Goal: Task Accomplishment & Management: Complete application form

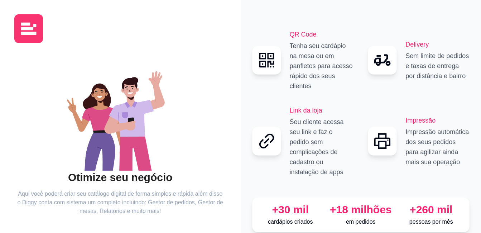
scroll to position [40, 0]
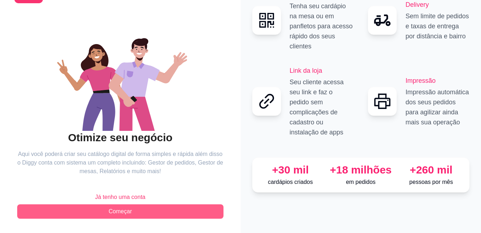
click at [137, 210] on button "Começar" at bounding box center [120, 211] width 206 height 14
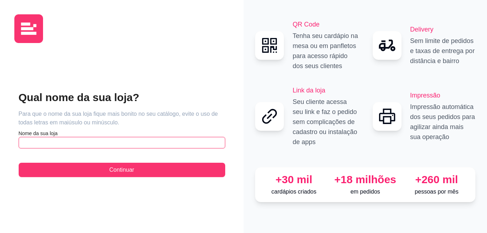
click at [105, 143] on input "text" at bounding box center [122, 142] width 206 height 11
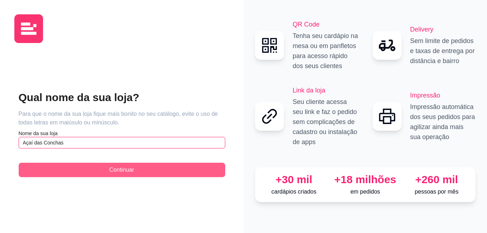
type input "Açaí das Conchas"
click at [103, 171] on button "Continuar" at bounding box center [122, 170] width 206 height 14
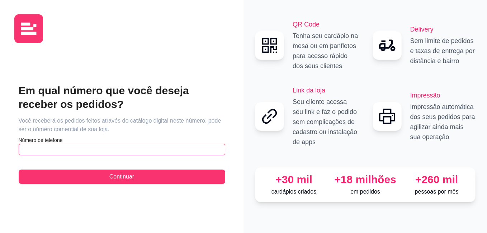
click at [110, 148] on input "text" at bounding box center [122, 149] width 206 height 11
type input "[PHONE_NUMBER]"
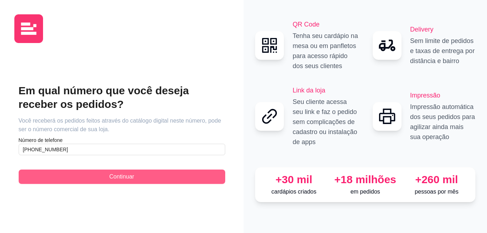
click at [128, 170] on button "Continuar" at bounding box center [122, 177] width 206 height 14
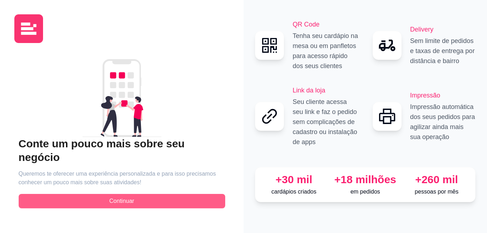
click at [119, 197] on span "Continuar" at bounding box center [121, 201] width 25 height 9
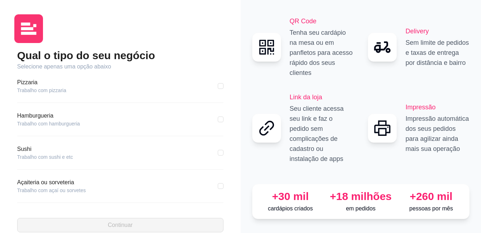
click at [103, 87] on div "Pizzaria Trabalho com pizzaria" at bounding box center [120, 86] width 206 height 16
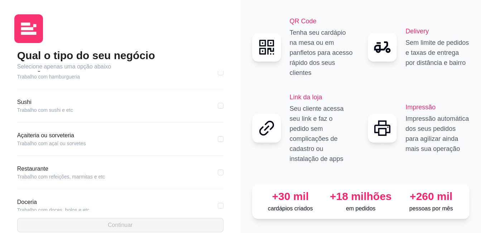
scroll to position [51, 0]
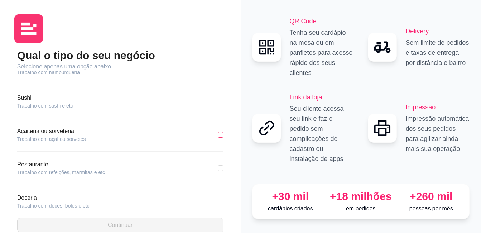
click at [218, 134] on input "checkbox" at bounding box center [221, 135] width 6 height 6
checkbox input "true"
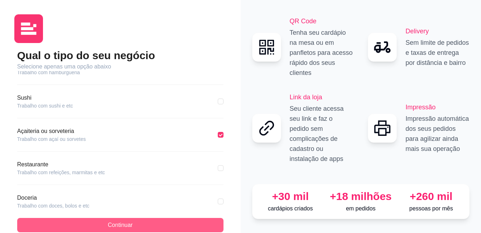
click at [162, 220] on button "Continuar" at bounding box center [120, 225] width 206 height 14
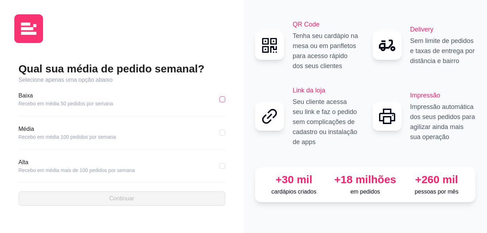
click at [221, 97] on input "checkbox" at bounding box center [222, 99] width 6 height 6
checkbox input "true"
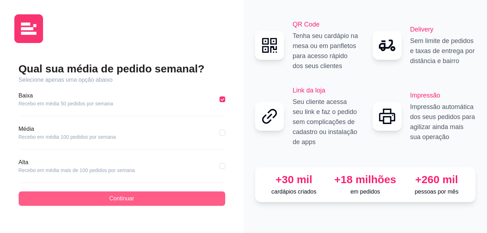
click at [136, 201] on button "Continuar" at bounding box center [122, 198] width 206 height 14
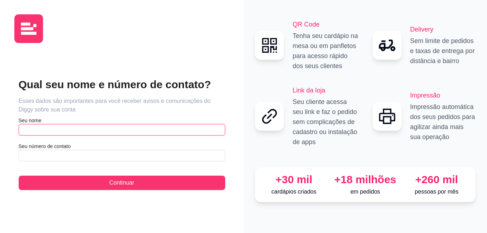
click at [129, 132] on input "text" at bounding box center [122, 129] width 206 height 11
type input "k"
type input "Keven"
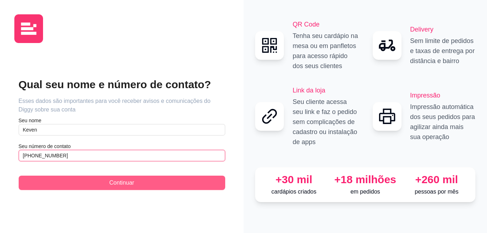
type input "[PHONE_NUMBER]"
click at [116, 179] on span "Continuar" at bounding box center [121, 182] width 25 height 9
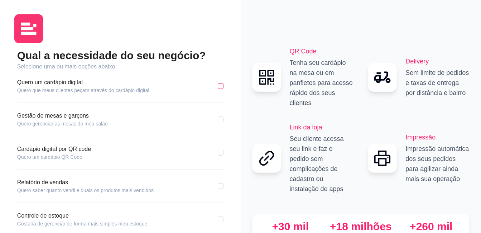
click at [221, 87] on input "checkbox" at bounding box center [221, 86] width 6 height 6
checkbox input "true"
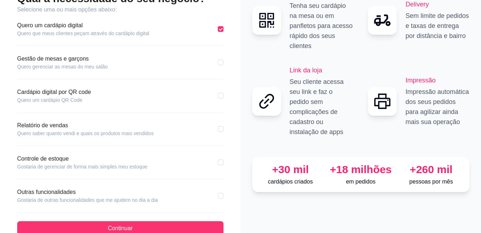
scroll to position [60, 0]
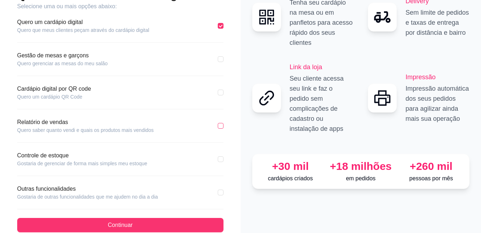
click at [222, 126] on input "checkbox" at bounding box center [221, 126] width 6 height 6
checkbox input "true"
click at [217, 161] on div "Controle de estoque Gostaria de gerenciar de forma mais simples meu estoque" at bounding box center [120, 159] width 206 height 16
click at [219, 161] on input "checkbox" at bounding box center [221, 159] width 6 height 6
checkbox input "true"
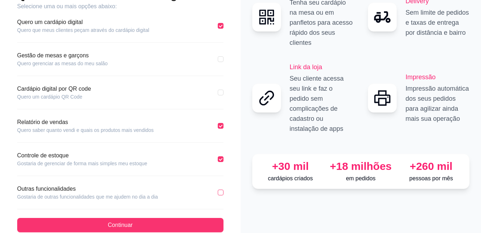
click at [219, 191] on input "checkbox" at bounding box center [221, 193] width 6 height 6
checkbox input "true"
click at [222, 161] on input "checkbox" at bounding box center [221, 159] width 6 height 6
checkbox input "true"
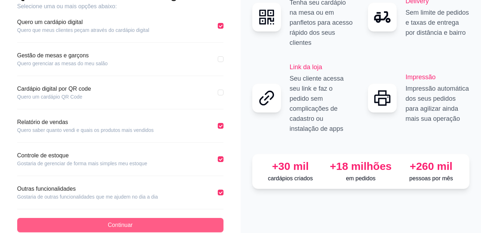
click at [176, 225] on button "Continuar" at bounding box center [120, 225] width 206 height 14
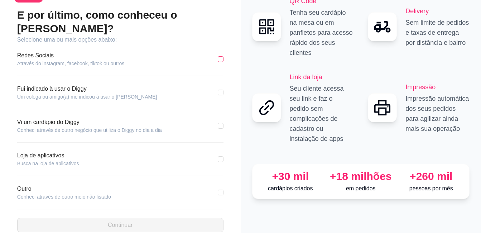
click at [219, 56] on input "checkbox" at bounding box center [221, 59] width 6 height 6
checkbox input "true"
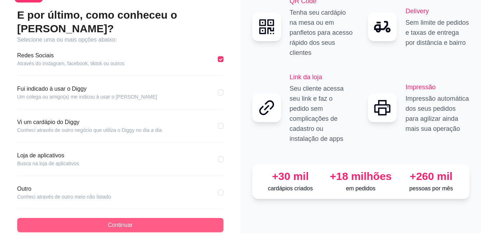
click at [178, 218] on button "Continuar" at bounding box center [120, 225] width 206 height 14
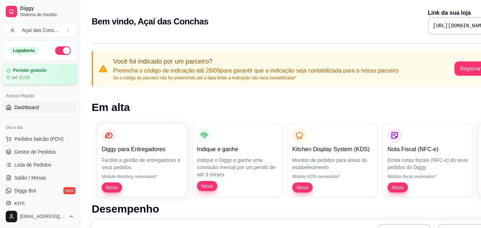
click at [58, 72] on div "Período gratuito" at bounding box center [39, 70] width 67 height 5
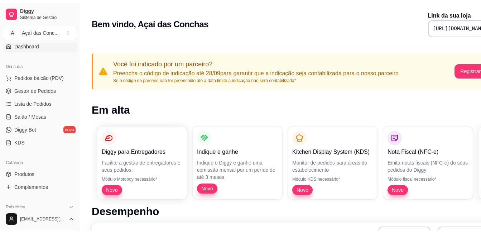
scroll to position [65, 0]
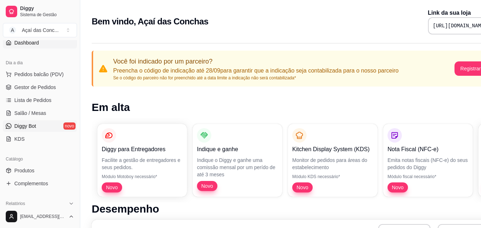
click at [28, 124] on span "Diggy Bot" at bounding box center [25, 125] width 22 height 7
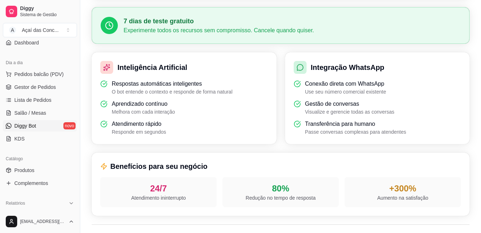
scroll to position [168, 0]
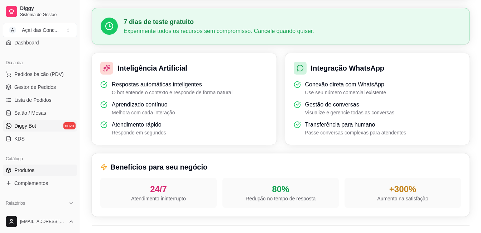
click at [46, 165] on link "Produtos" at bounding box center [40, 169] width 74 height 11
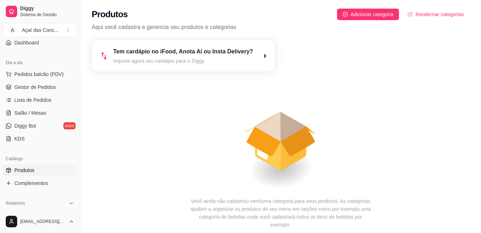
click at [255, 56] on div "Tem cardápio no iFood, Anota Aí ou Insta Delivery? Importe agora seu cardápio p…" at bounding box center [183, 56] width 183 height 32
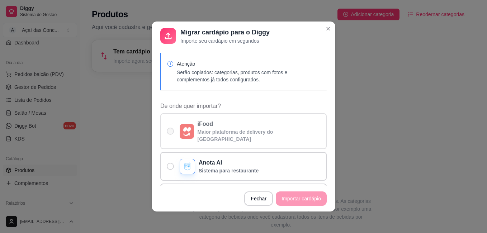
click at [242, 135] on p "Maior plataforma de delivery do [GEOGRAPHIC_DATA]" at bounding box center [258, 135] width 123 height 14
click at [171, 135] on input "iFood Maior plataforma de delivery do [GEOGRAPHIC_DATA]" at bounding box center [168, 135] width 5 height 5
radio input "true"
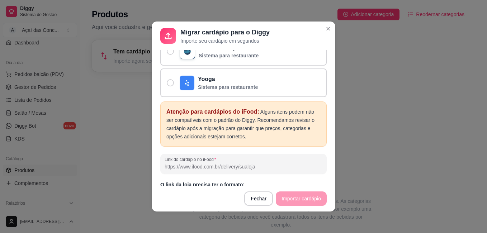
scroll to position [154, 0]
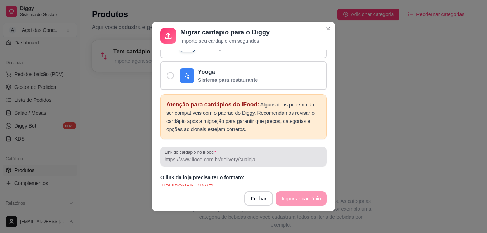
click at [280, 149] on div at bounding box center [243, 156] width 158 height 14
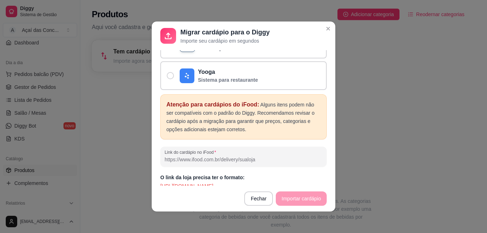
paste input "[URL][DOMAIN_NAME]"
type input "[URL][DOMAIN_NAME]"
click at [295, 195] on button "Importar cardápio" at bounding box center [301, 198] width 51 height 14
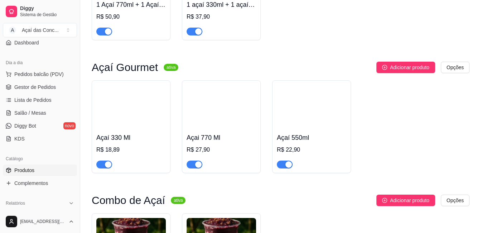
scroll to position [563, 0]
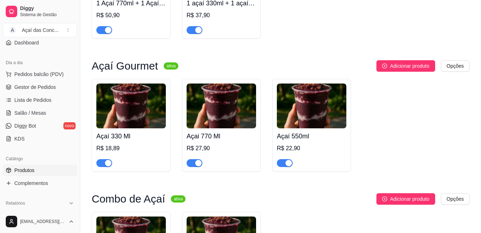
click at [107, 162] on div "button" at bounding box center [108, 163] width 6 height 6
click at [200, 167] on span "button" at bounding box center [195, 163] width 16 height 8
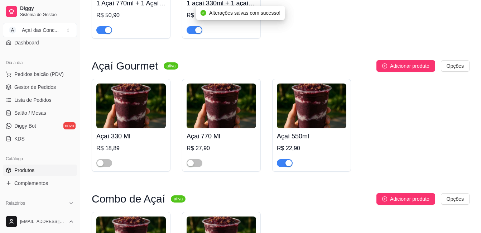
click at [283, 161] on span "button" at bounding box center [285, 163] width 16 height 8
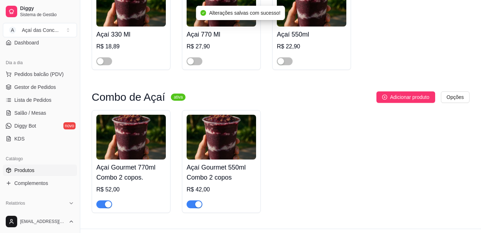
scroll to position [683, 0]
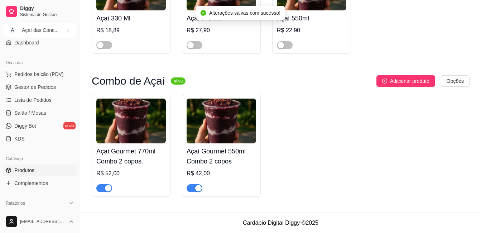
click at [108, 187] on div "button" at bounding box center [108, 188] width 6 height 6
click at [197, 188] on div "button" at bounding box center [198, 188] width 6 height 6
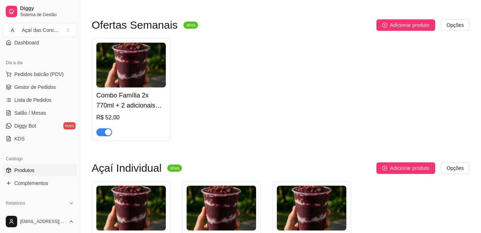
scroll to position [59, 0]
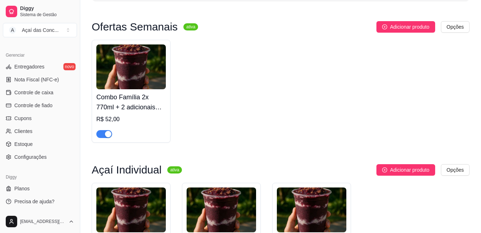
scroll to position [0, 0]
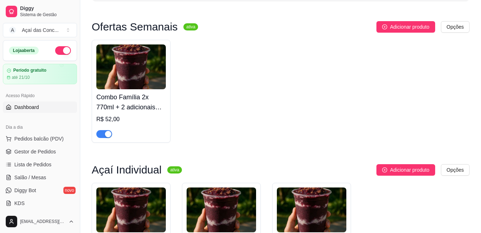
click at [37, 104] on span "Dashboard" at bounding box center [26, 107] width 25 height 7
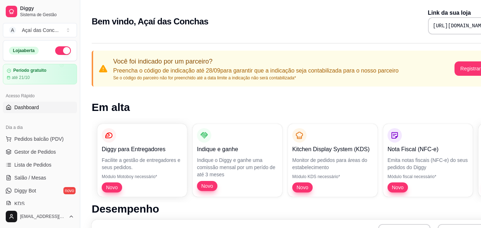
scroll to position [0, 35]
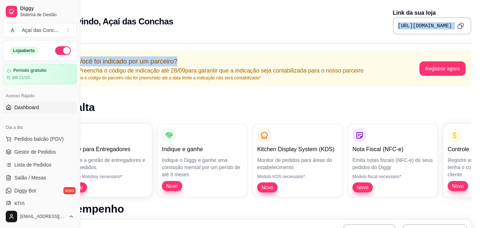
drag, startPoint x: 368, startPoint y: 26, endPoint x: 266, endPoint y: 49, distance: 105.0
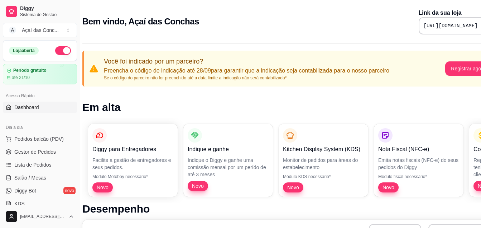
scroll to position [0, 9]
click at [150, 151] on p "Diggy para Entregadores" at bounding box center [133, 149] width 78 height 8
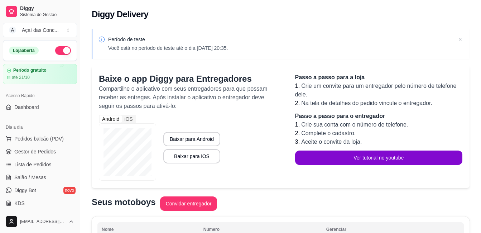
click at [459, 41] on icon at bounding box center [460, 39] width 7 height 7
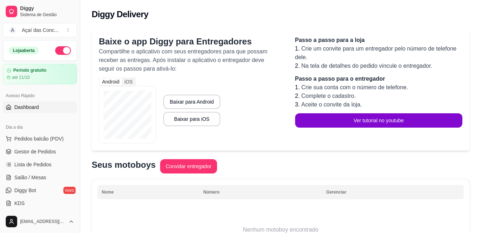
click at [26, 112] on link "Dashboard" at bounding box center [40, 106] width 74 height 11
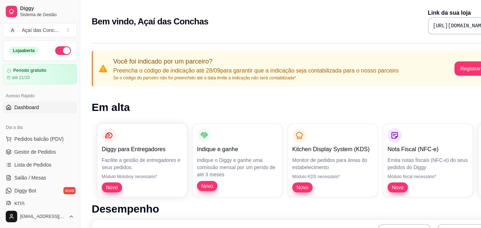
scroll to position [0, 35]
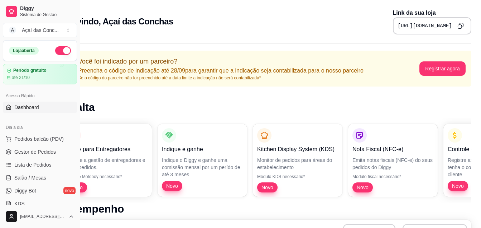
click at [458, 27] on icon "Copy to clipboard" at bounding box center [461, 26] width 6 height 6
click at [461, 28] on icon "Copy to clipboard" at bounding box center [461, 26] width 6 height 6
click at [50, 190] on link "Diggy Bot novo" at bounding box center [40, 190] width 74 height 11
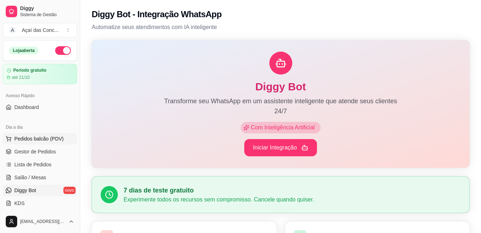
click at [40, 139] on span "Pedidos balcão (PDV)" at bounding box center [38, 138] width 49 height 7
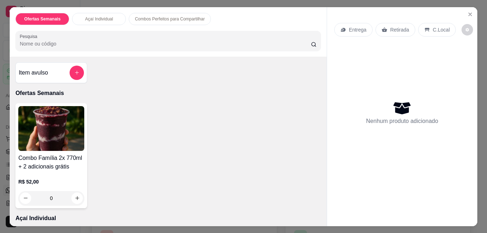
click at [114, 19] on div "Açaí Individual" at bounding box center [99, 19] width 54 height 12
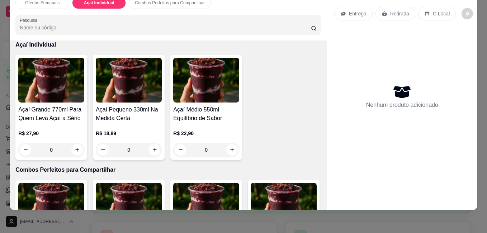
click at [475, 15] on div "Ofertas Semanais Açaí Individual Combos Perfeitos para Compartilhar Pesquisa It…" at bounding box center [243, 116] width 487 height 233
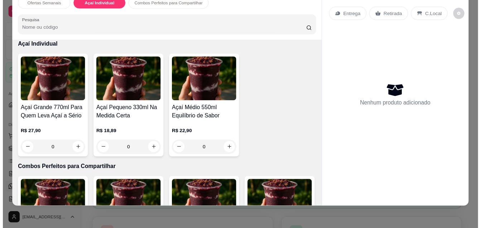
scroll to position [0, 0]
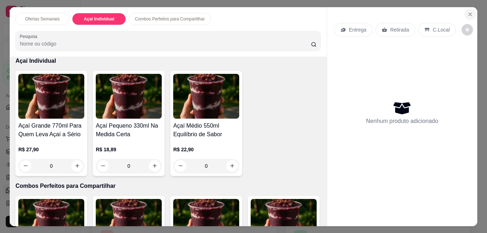
click at [467, 11] on icon "Close" at bounding box center [470, 14] width 6 height 6
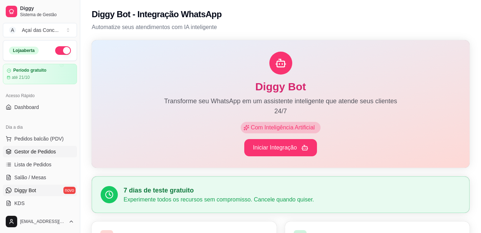
click at [44, 149] on span "Gestor de Pedidos" at bounding box center [35, 151] width 42 height 7
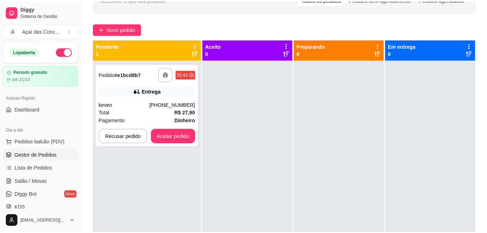
scroll to position [46, 0]
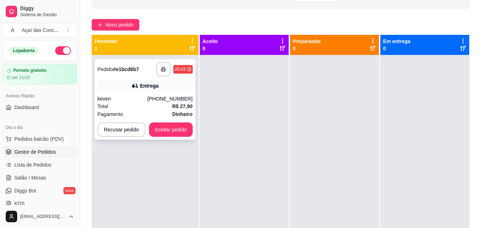
click at [135, 85] on icon at bounding box center [135, 85] width 7 height 7
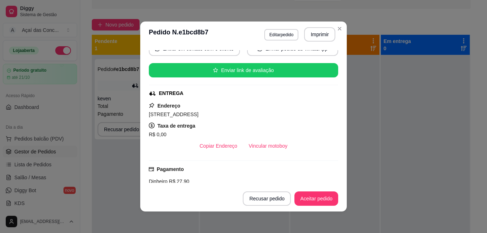
scroll to position [73, 0]
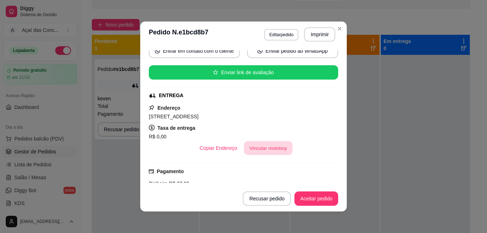
click at [264, 145] on button "Vincular motoboy" at bounding box center [268, 148] width 49 height 14
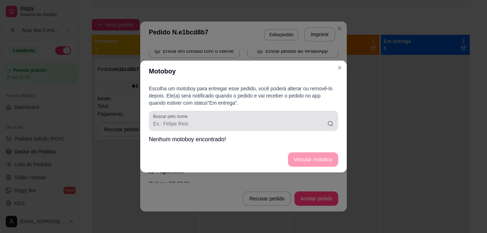
click at [239, 125] on input "Buscar pelo nome" at bounding box center [240, 123] width 174 height 7
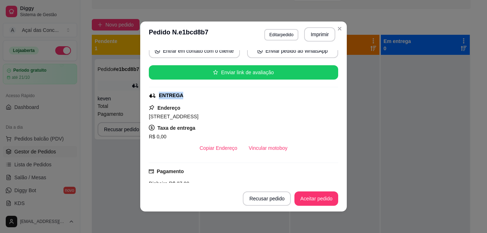
drag, startPoint x: 335, startPoint y: 91, endPoint x: 334, endPoint y: 86, distance: 5.1
click at [334, 86] on div "feito há 1 minutos Horário do pedido [DATE] 20:43 Status do pedido ESPERANDO AC…" at bounding box center [243, 116] width 189 height 133
copy div "ENTREGA"
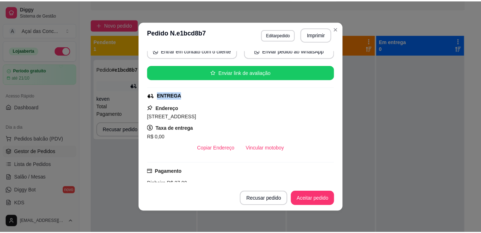
scroll to position [0, 0]
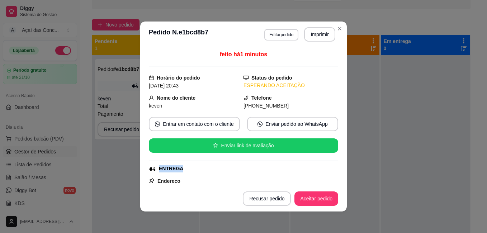
click at [291, 92] on div "feito há 1 minutos Horário do pedido [DATE] 20:43 Status do pedido ESPERANDO AC…" at bounding box center [243, 116] width 189 height 133
click at [276, 192] on button "Recusar pedido" at bounding box center [267, 198] width 48 height 14
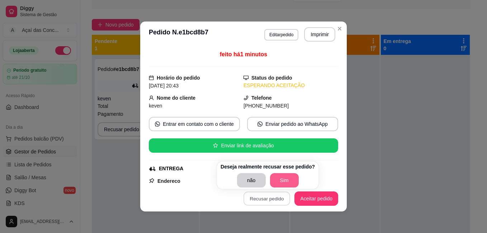
click at [280, 174] on button "Sim" at bounding box center [284, 180] width 29 height 14
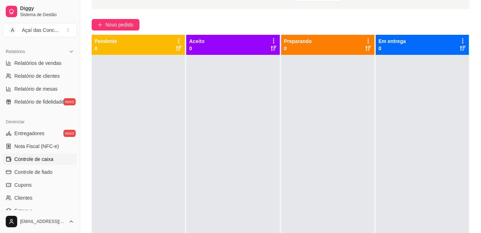
scroll to position [217, 0]
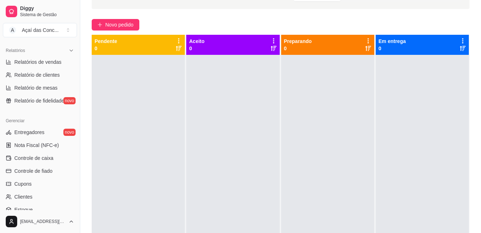
drag, startPoint x: 77, startPoint y: 143, endPoint x: 75, endPoint y: 161, distance: 17.3
click at [75, 161] on div "Diggy Sistema de Gestão A Açaí das Conc ... Loja aberta Período gratuito até 21…" at bounding box center [40, 116] width 80 height 233
click at [78, 153] on button "Toggle Sidebar" at bounding box center [80, 116] width 6 height 233
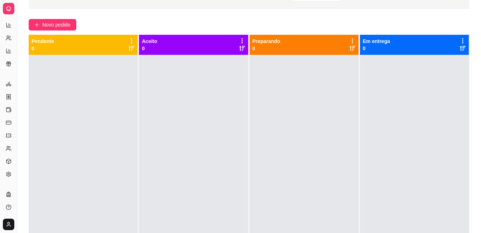
scroll to position [136, 0]
click at [16, 139] on button "Toggle Sidebar" at bounding box center [17, 116] width 6 height 233
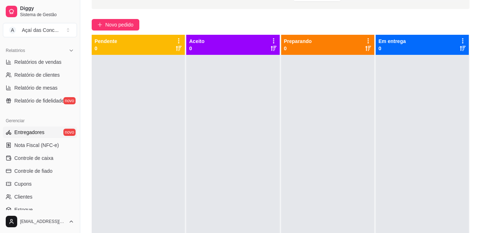
scroll to position [218, 0]
click at [43, 131] on span "Entregadores" at bounding box center [29, 131] width 30 height 7
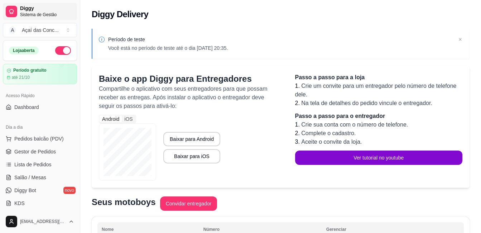
click at [45, 10] on span "Diggy" at bounding box center [47, 8] width 54 height 6
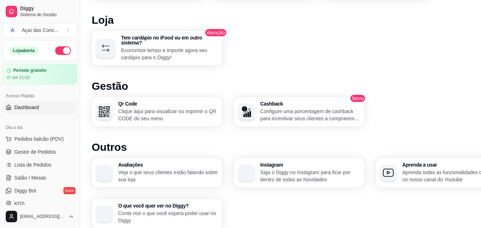
scroll to position [459, 0]
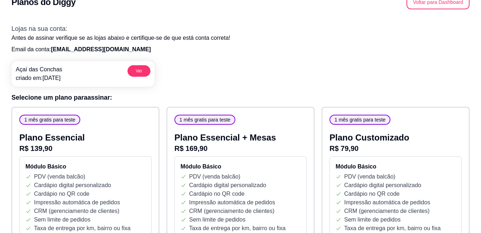
scroll to position [10, 0]
